Goal: Task Accomplishment & Management: Use online tool/utility

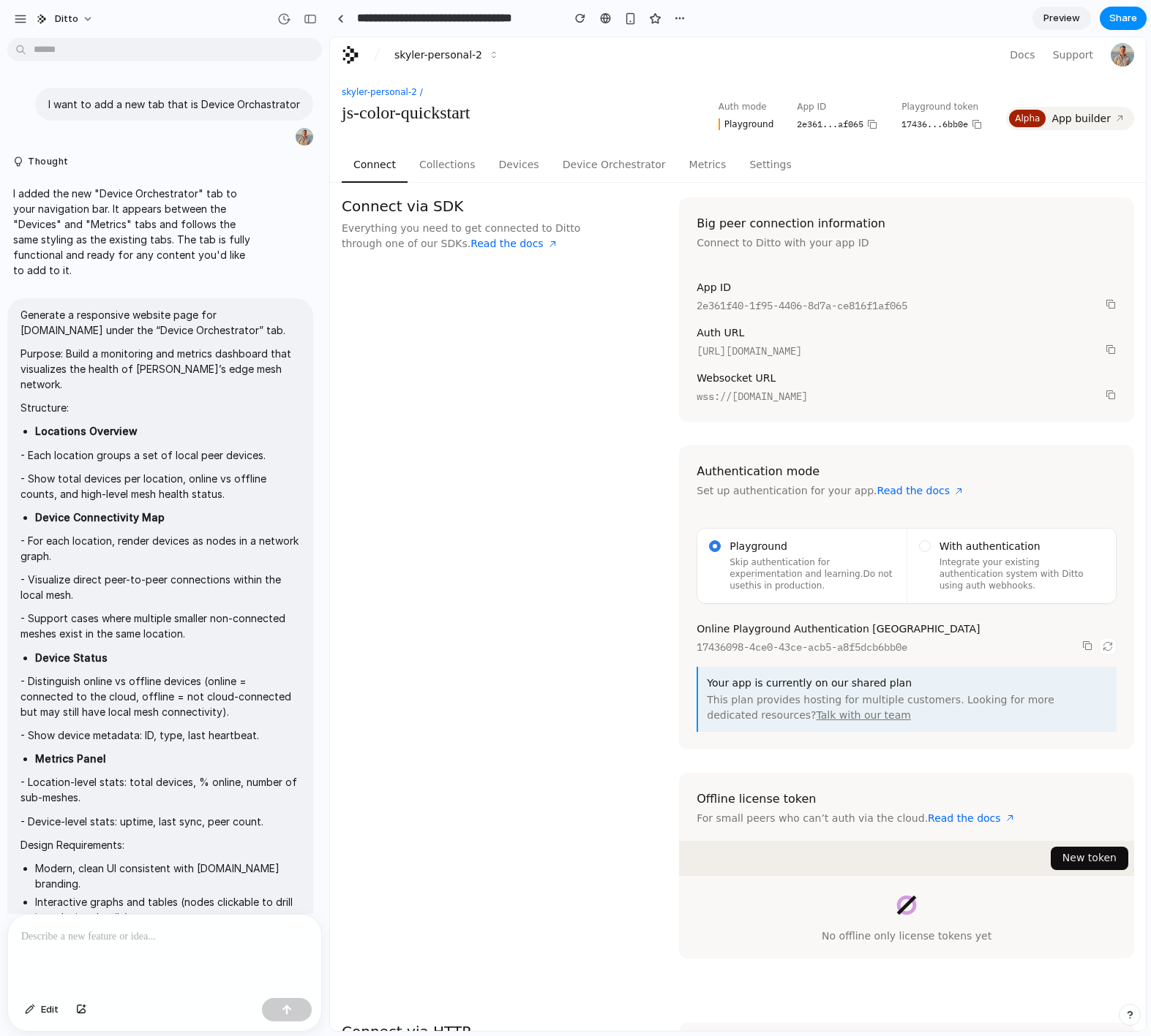
scroll to position [930, 0]
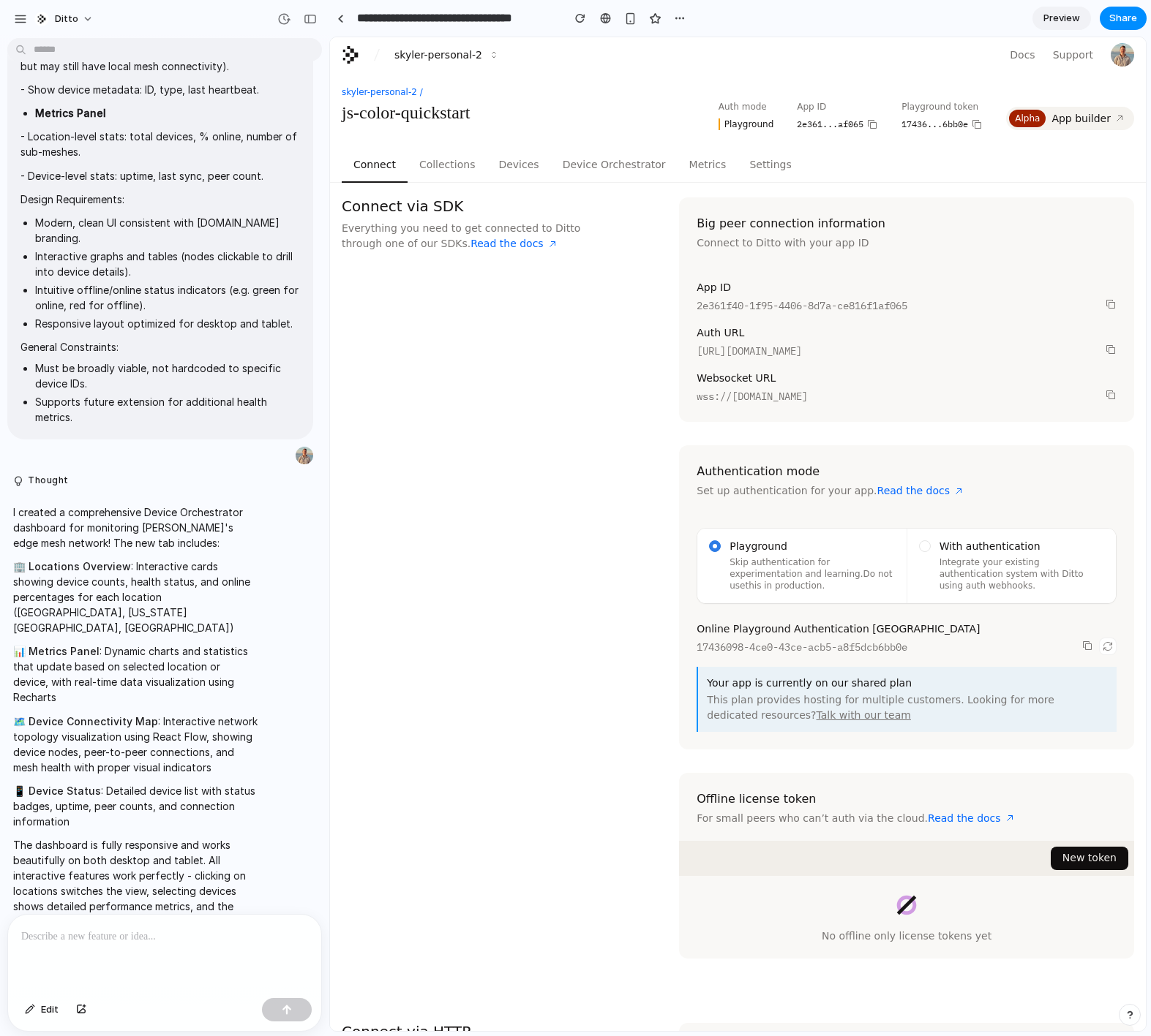
click at [600, 163] on button "Device Orchestrator" at bounding box center [614, 165] width 126 height 35
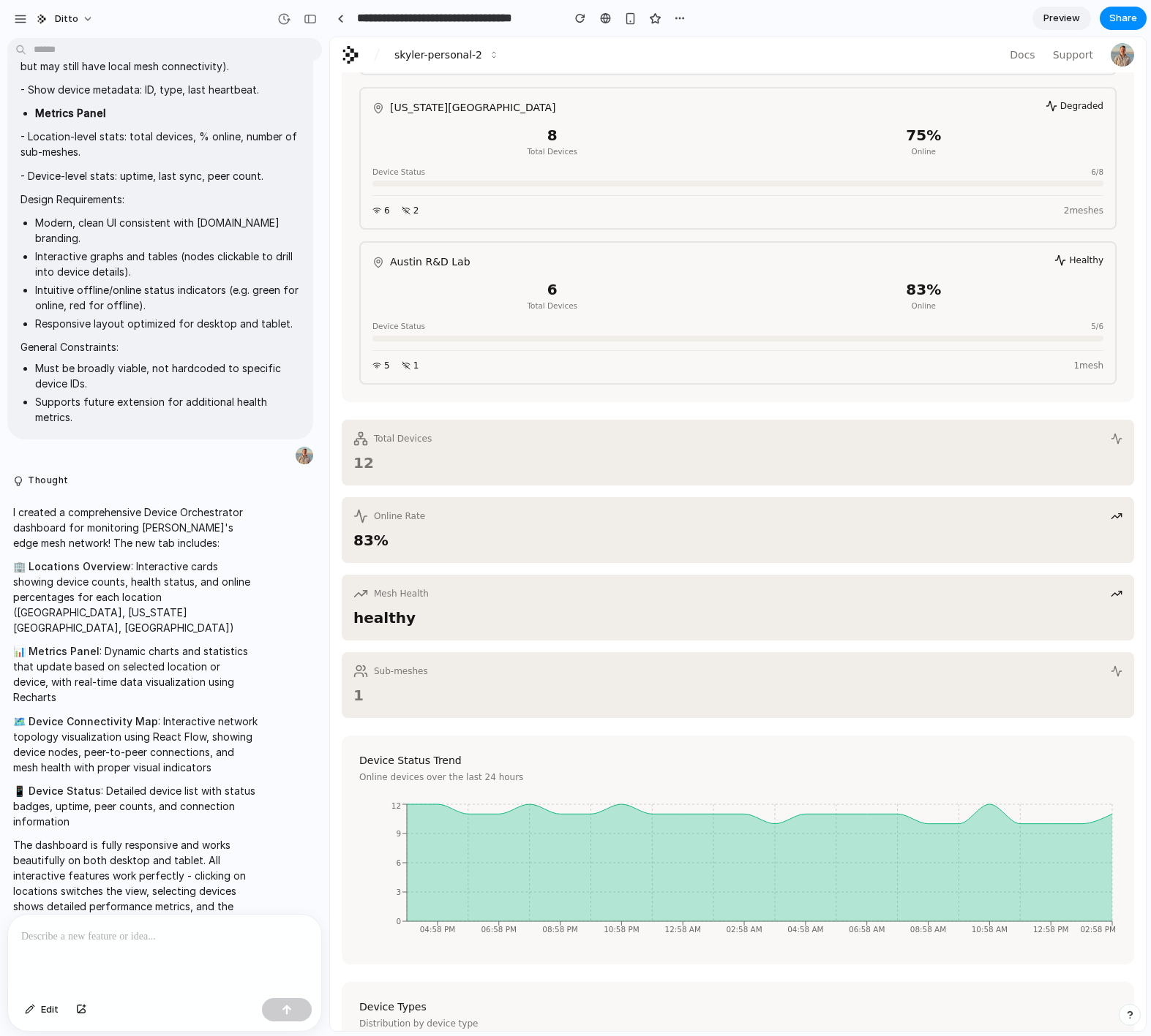
scroll to position [463, 0]
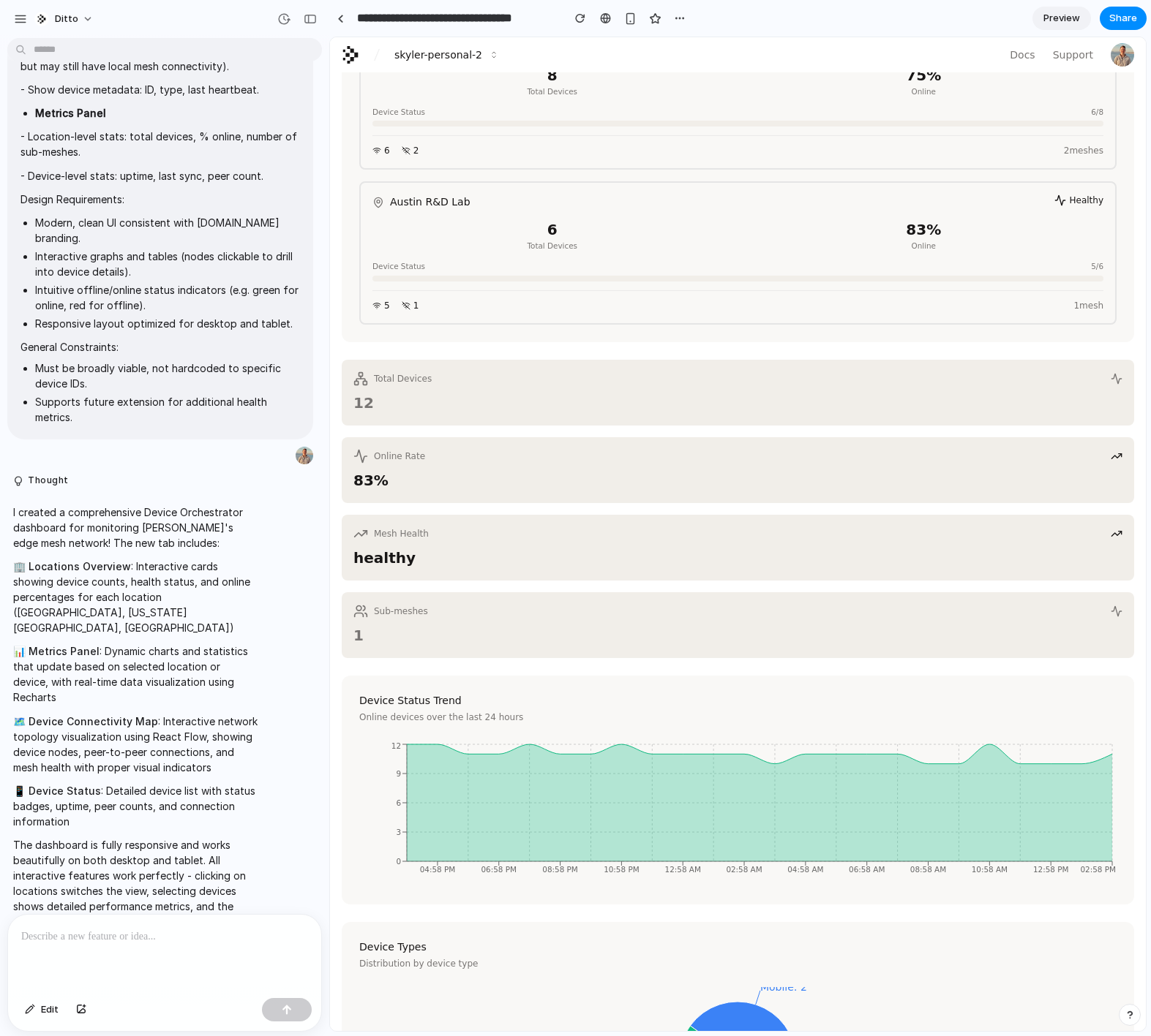
click at [377, 642] on div "1" at bounding box center [737, 635] width 769 height 21
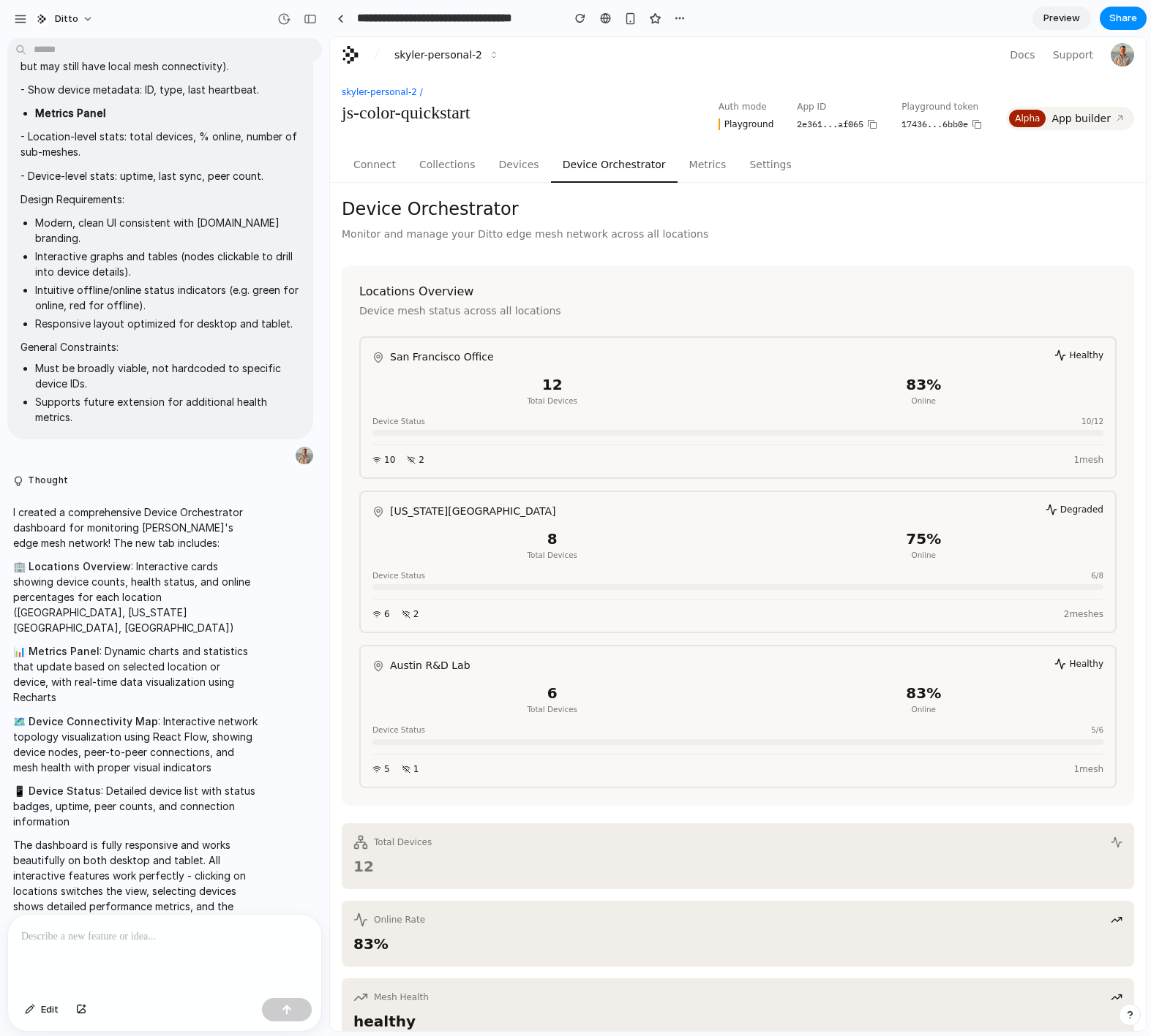
scroll to position [0, 0]
click at [306, 17] on div "button" at bounding box center [310, 19] width 13 height 10
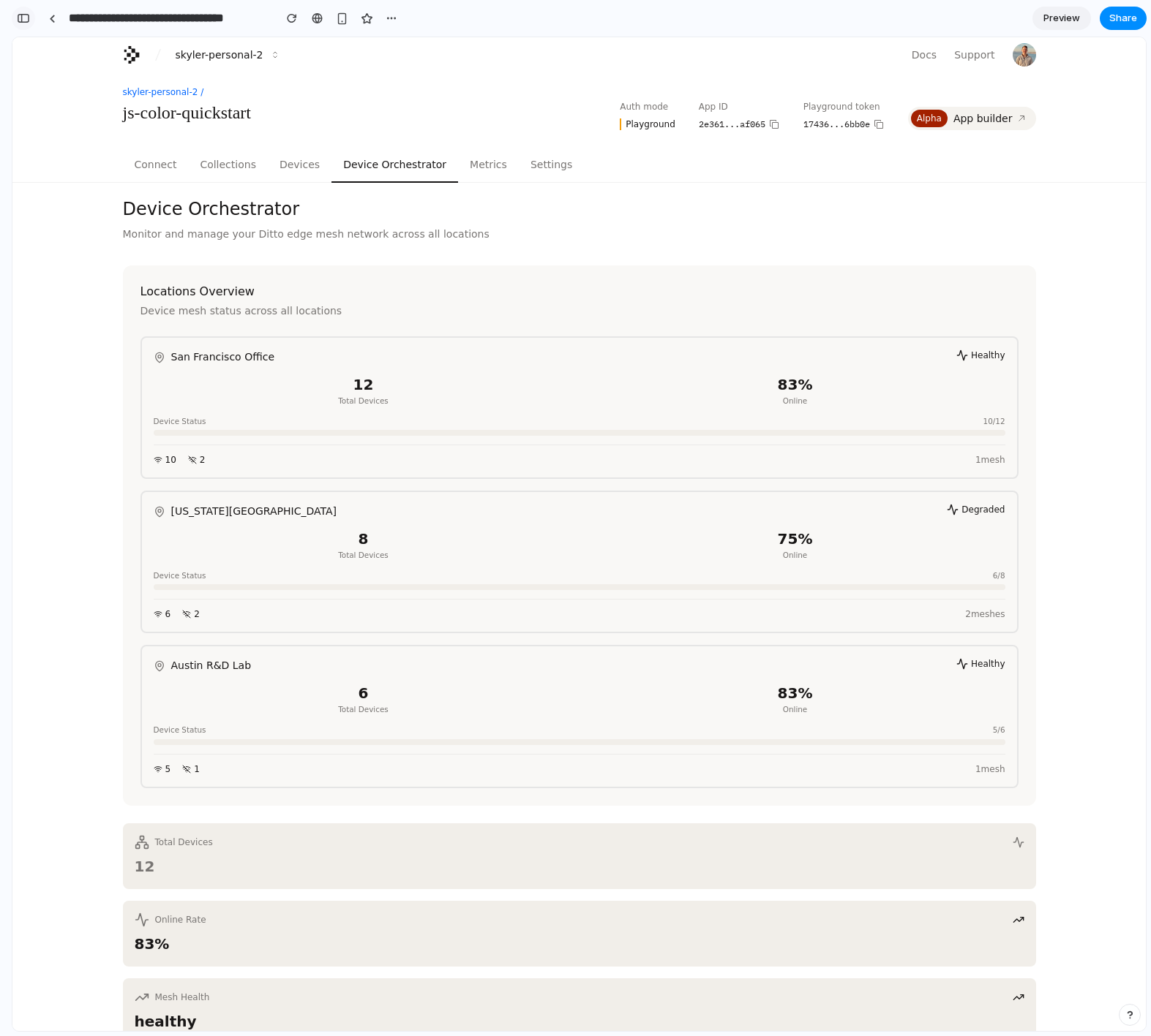
click at [25, 16] on div "button" at bounding box center [23, 18] width 13 height 10
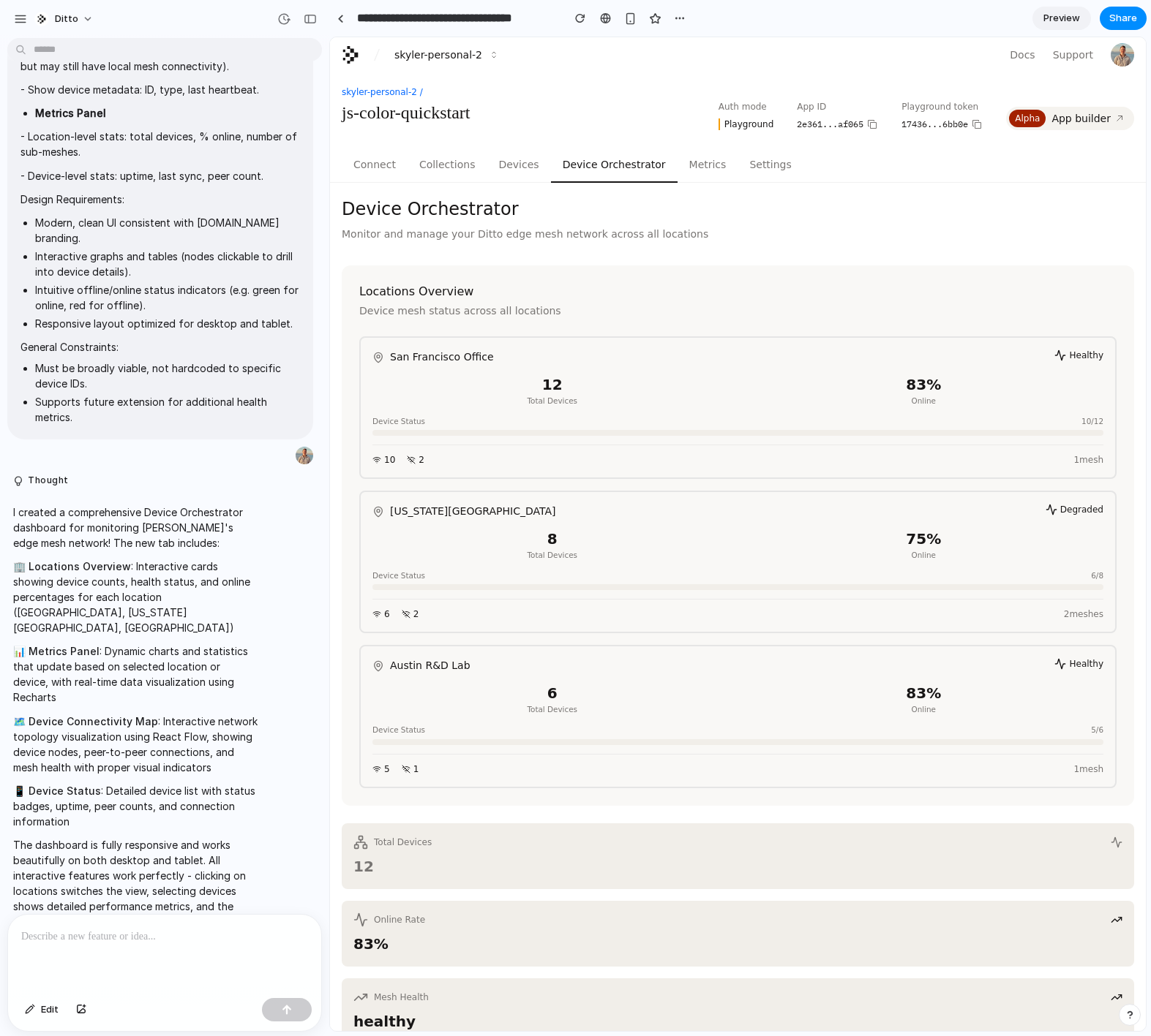
click at [180, 934] on p at bounding box center [164, 937] width 287 height 18
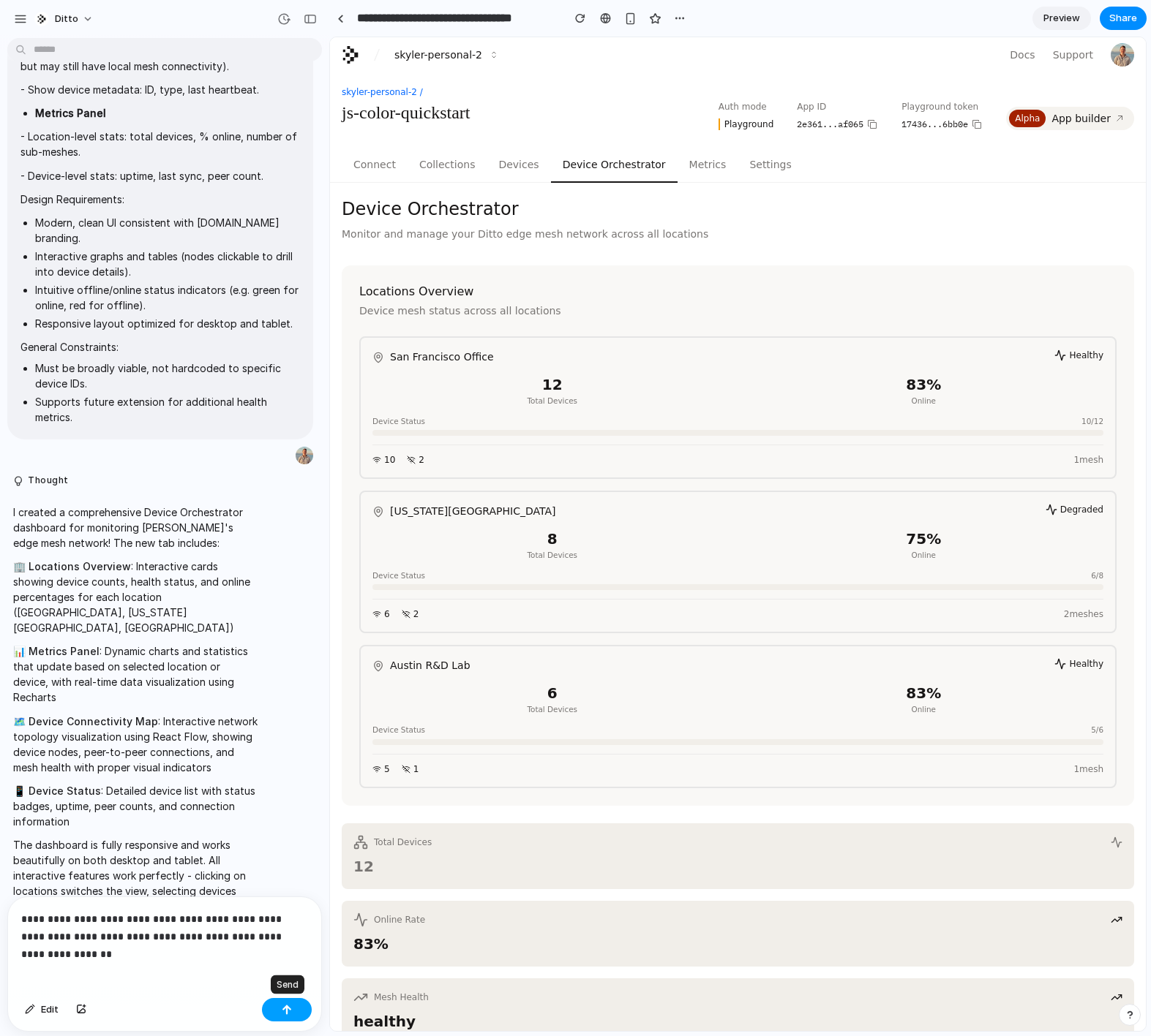
click at [290, 1007] on div "button" at bounding box center [286, 1010] width 10 height 10
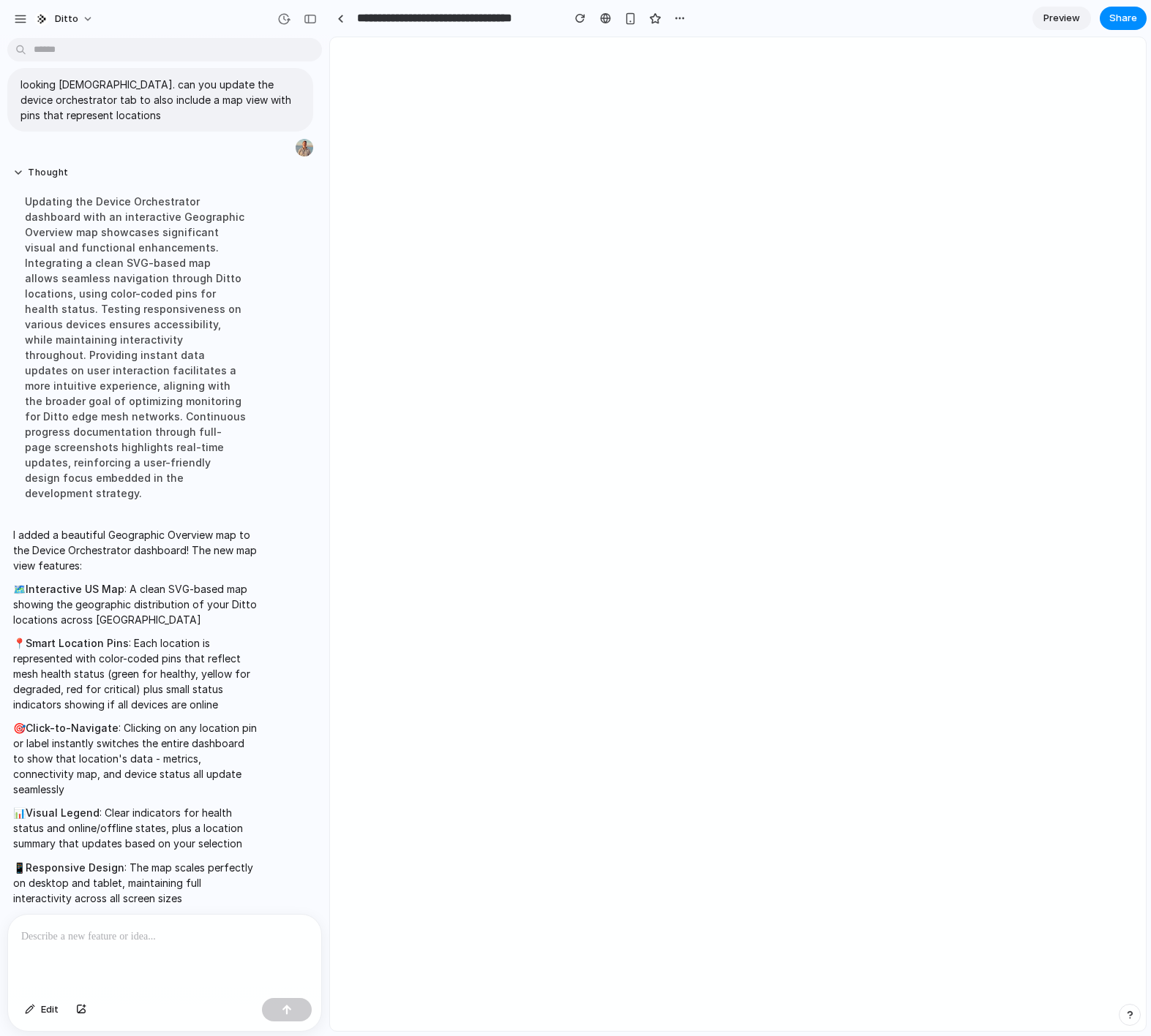
scroll to position [0, 0]
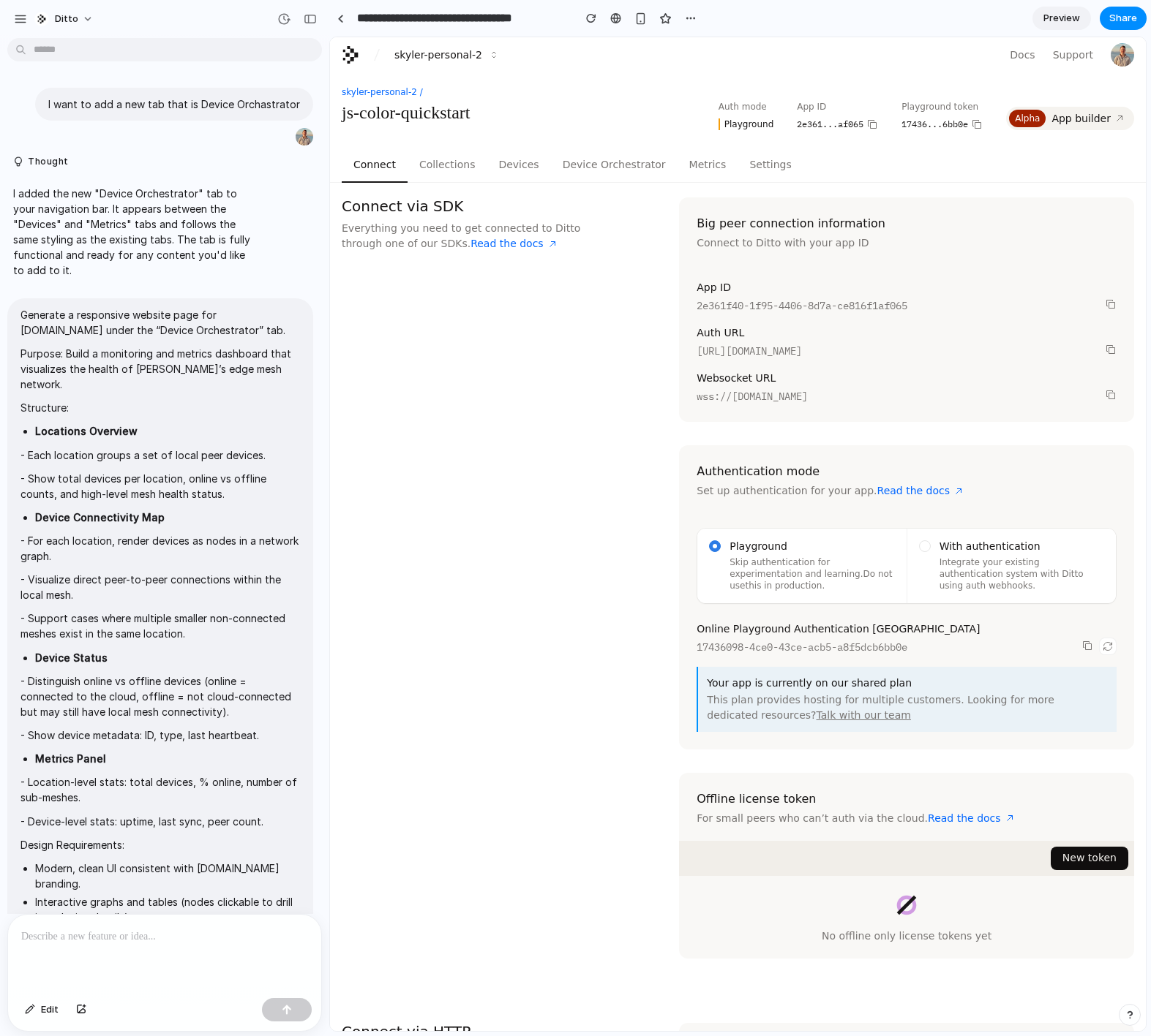
scroll to position [1258, 0]
